Goal: Obtain resource: Obtain resource

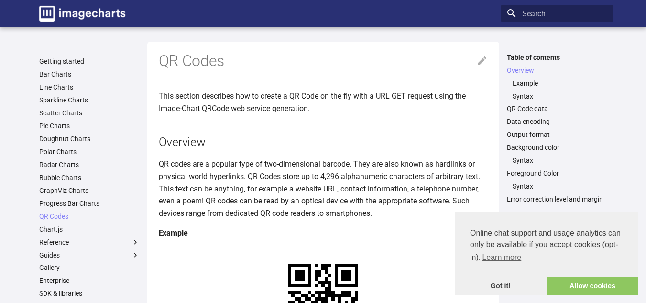
scroll to position [173, 0]
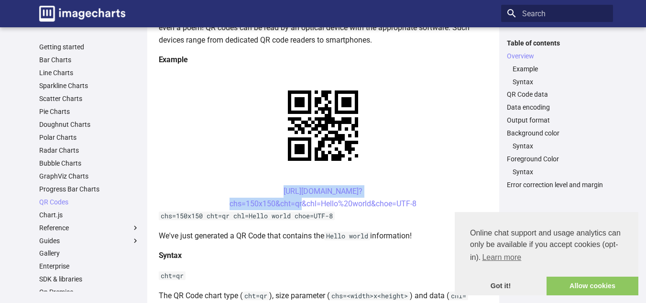
drag, startPoint x: 262, startPoint y: 185, endPoint x: 299, endPoint y: 209, distance: 44.6
drag, startPoint x: 258, startPoint y: 191, endPoint x: 281, endPoint y: 208, distance: 28.5
click at [281, 208] on center "[URL][DOMAIN_NAME]? chs=150x150&cht=qr&chl=Hello%20world&choe=UTF-8" at bounding box center [323, 197] width 329 height 24
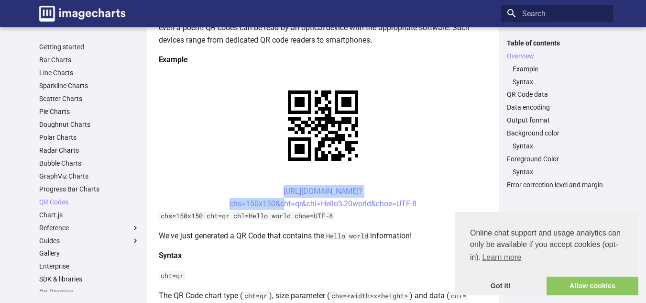
click at [227, 187] on center "[URL][DOMAIN_NAME]? chs=150x150&cht=qr&chl=Hello%20world&choe=UTF-8" at bounding box center [323, 197] width 329 height 24
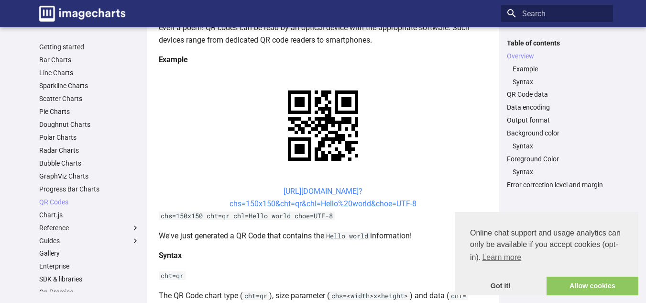
drag, startPoint x: 261, startPoint y: 191, endPoint x: 417, endPoint y: 201, distance: 156.3
click at [417, 201] on center "[URL][DOMAIN_NAME]? chs=150x150&cht=qr&chl=Hello%20world&choe=UTF-8" at bounding box center [323, 197] width 329 height 24
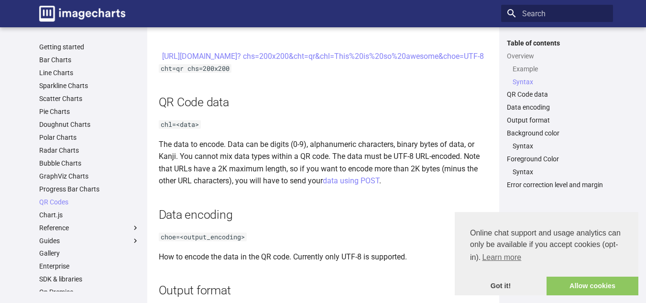
scroll to position [534, 0]
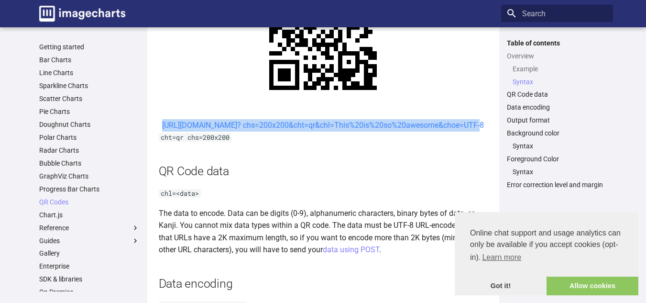
drag, startPoint x: 260, startPoint y: 125, endPoint x: 390, endPoint y: 139, distance: 130.3
click at [390, 132] on center "[URL][DOMAIN_NAME]? chs=200x200&cht=qr&chl=This%20is%20so%20awesome&choe=UTF-8" at bounding box center [323, 125] width 329 height 12
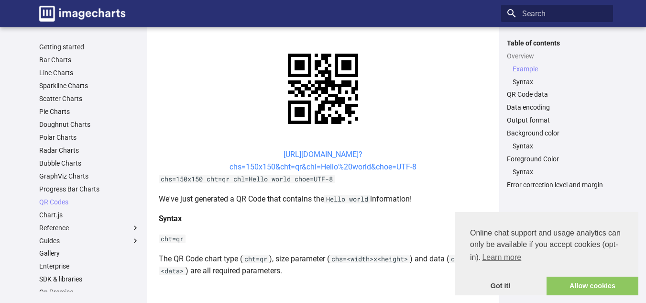
scroll to position [209, 0]
drag, startPoint x: 257, startPoint y: 150, endPoint x: 425, endPoint y: 167, distance: 168.3
click at [425, 167] on center "[URL][DOMAIN_NAME]? chs=150x150&cht=qr&chl=Hello%20world&choe=UTF-8" at bounding box center [323, 161] width 329 height 24
copy link "[URL][DOMAIN_NAME]? chs=150x150&cht=qr&chl=Hello%20world&choe=UTF-8"
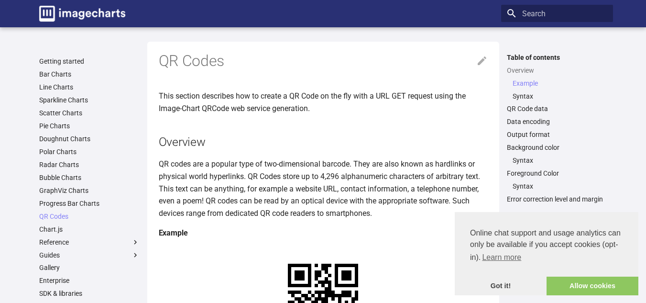
scroll to position [209, 0]
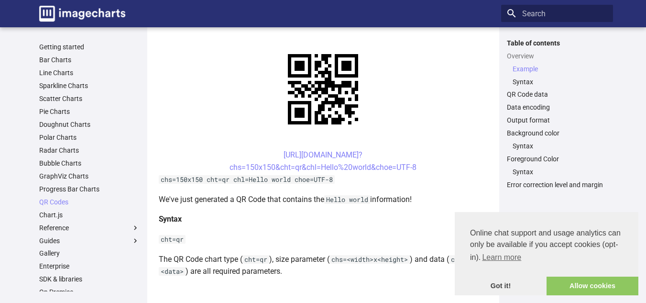
drag, startPoint x: 260, startPoint y: 151, endPoint x: 416, endPoint y: 172, distance: 157.3
click at [416, 172] on center "[URL][DOMAIN_NAME]? chs=150x150&cht=qr&chl=Hello%20world&choe=UTF-8" at bounding box center [323, 161] width 329 height 24
copy link "[URL][DOMAIN_NAME]? chs=150x150&cht=qr&chl=Hello%20world&choe=UTF-8"
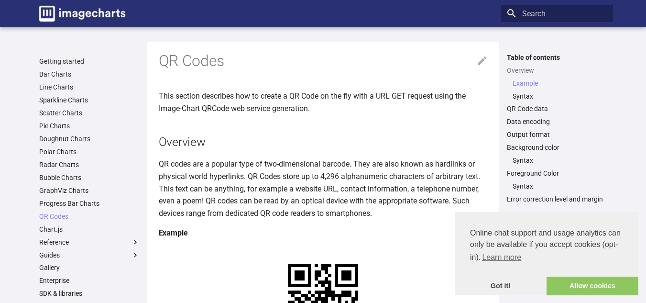
scroll to position [209, 0]
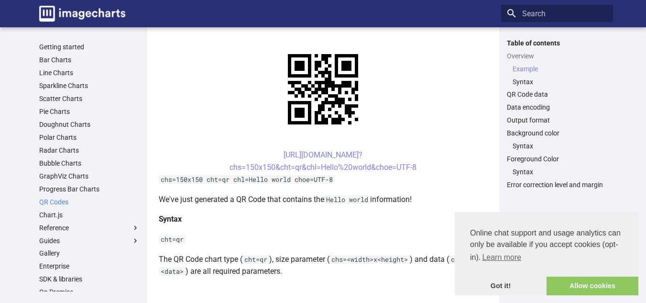
click at [61, 200] on link "QR Codes" at bounding box center [89, 202] width 100 height 9
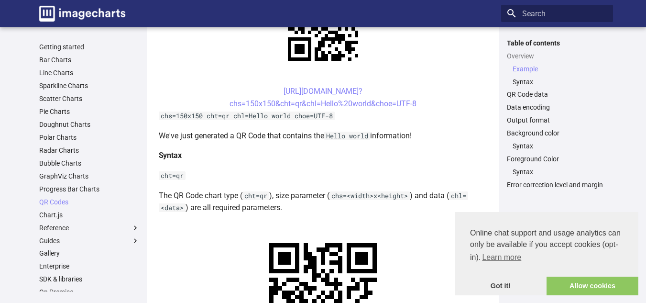
scroll to position [274, 0]
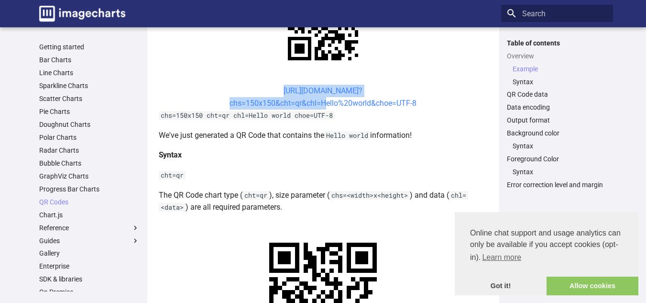
drag, startPoint x: 259, startPoint y: 88, endPoint x: 321, endPoint y: 101, distance: 63.5
click at [321, 101] on center "[URL][DOMAIN_NAME]? chs=150x150&cht=qr&chl=Hello%20world&choe=UTF-8" at bounding box center [323, 97] width 329 height 24
copy link "https://image-charts.com/chart? chs=150x150&cht=qr&chl="
